Goal: Find contact information: Find contact information

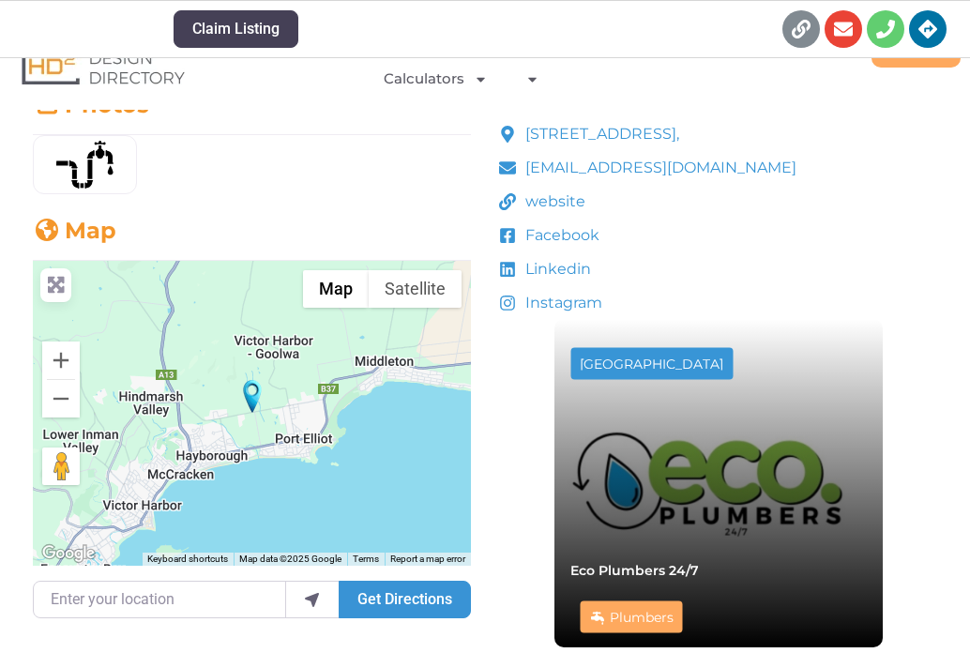
scroll to position [536, 0]
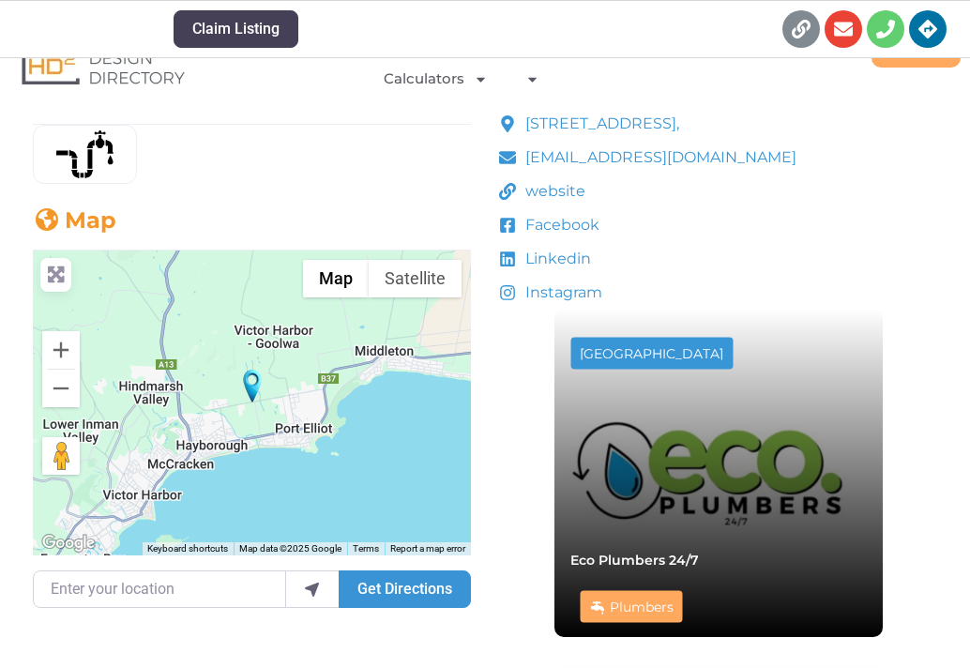
click at [529, 188] on span "website" at bounding box center [552, 191] width 65 height 23
drag, startPoint x: 808, startPoint y: 151, endPoint x: 507, endPoint y: 156, distance: 301.0
copy span "[EMAIL_ADDRESS][DOMAIN_NAME]"
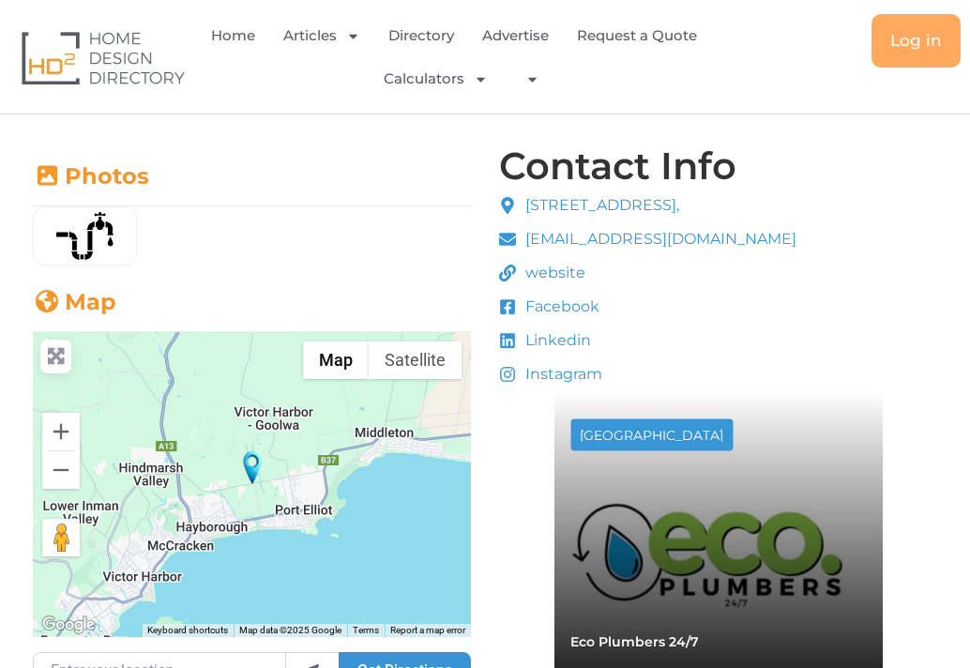
scroll to position [454, 0]
click at [569, 305] on span "Facebook" at bounding box center [559, 307] width 79 height 23
click at [561, 315] on span "Facebook" at bounding box center [559, 307] width 79 height 23
click at [534, 304] on span "Facebook" at bounding box center [559, 307] width 79 height 23
click at [556, 245] on span "[EMAIL_ADDRESS][DOMAIN_NAME]" at bounding box center [658, 240] width 276 height 23
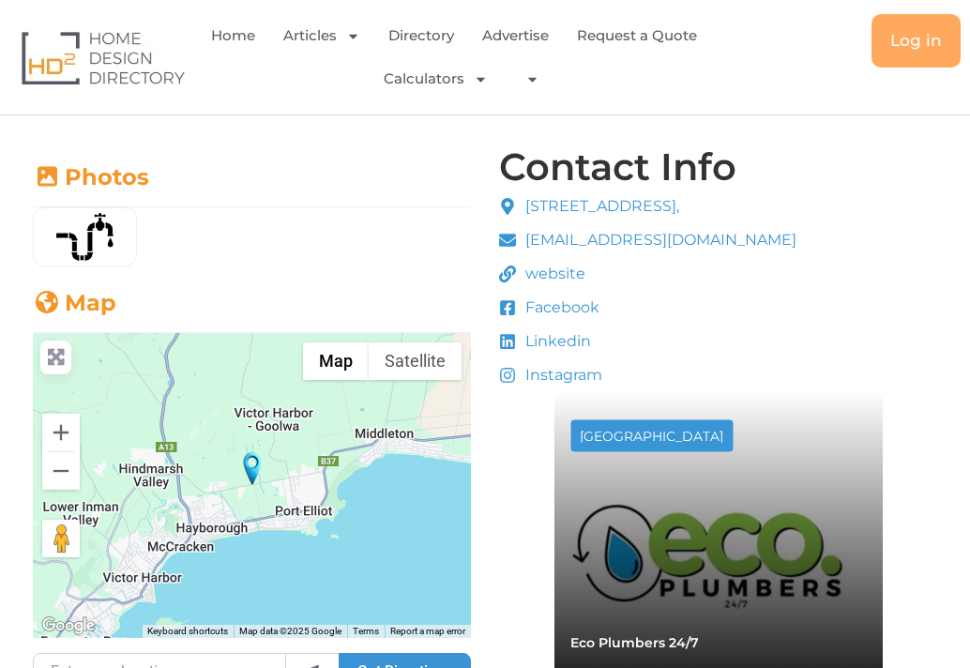
click at [556, 274] on span "website" at bounding box center [552, 274] width 65 height 23
